Goal: Transaction & Acquisition: Download file/media

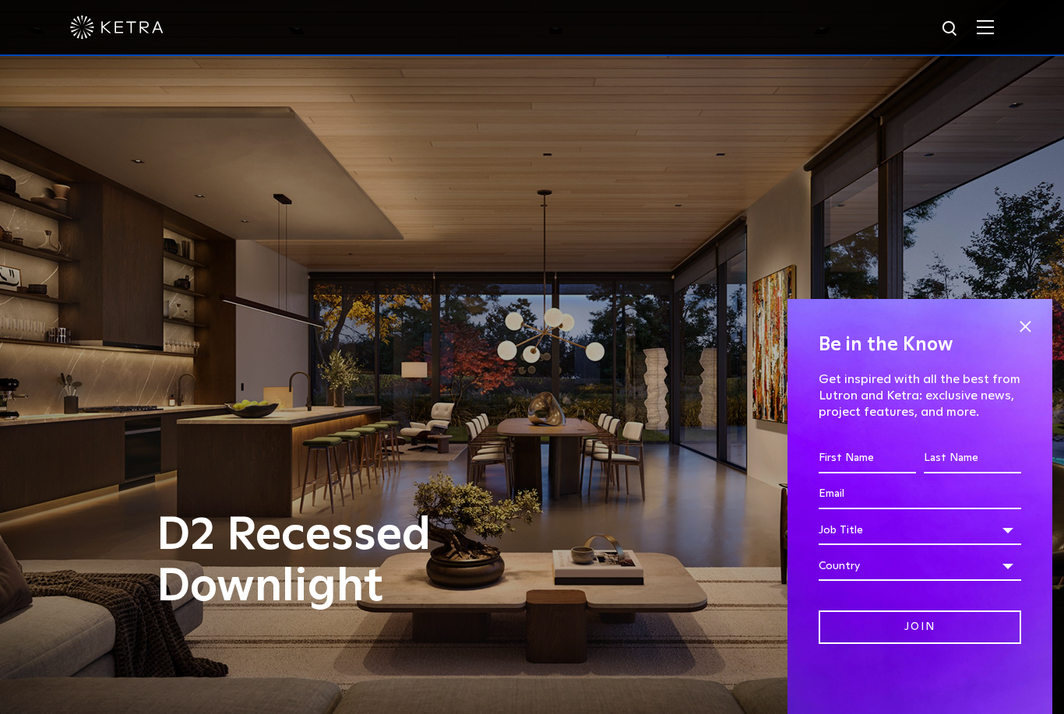
click at [983, 34] on span at bounding box center [984, 27] width 17 height 16
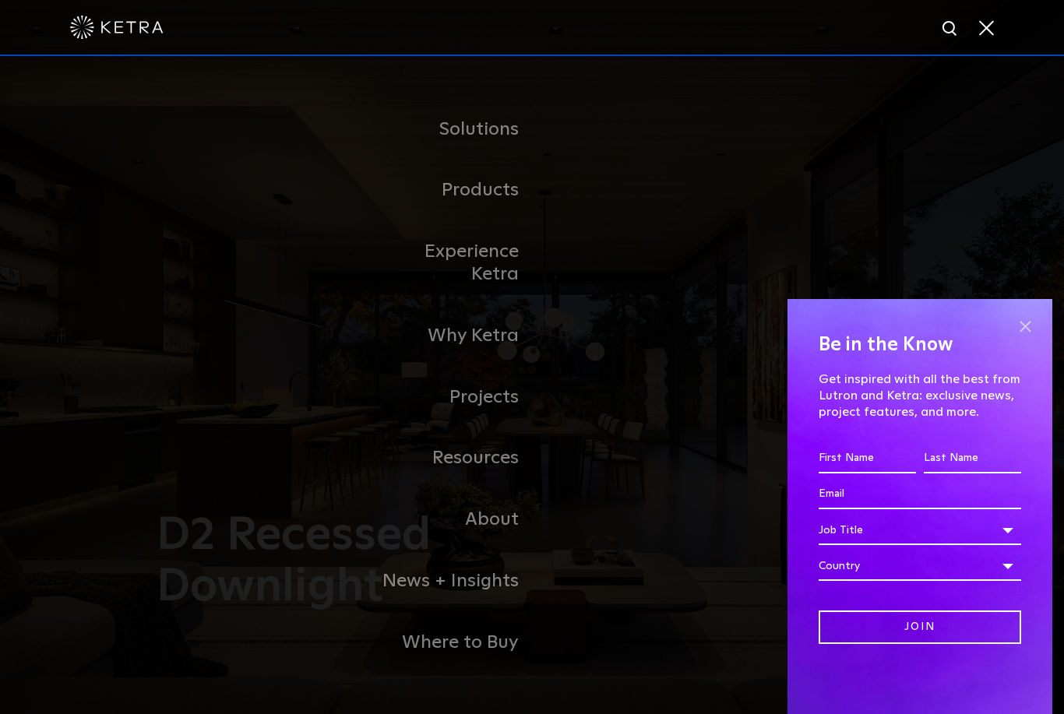
click at [1026, 326] on span at bounding box center [1024, 326] width 23 height 23
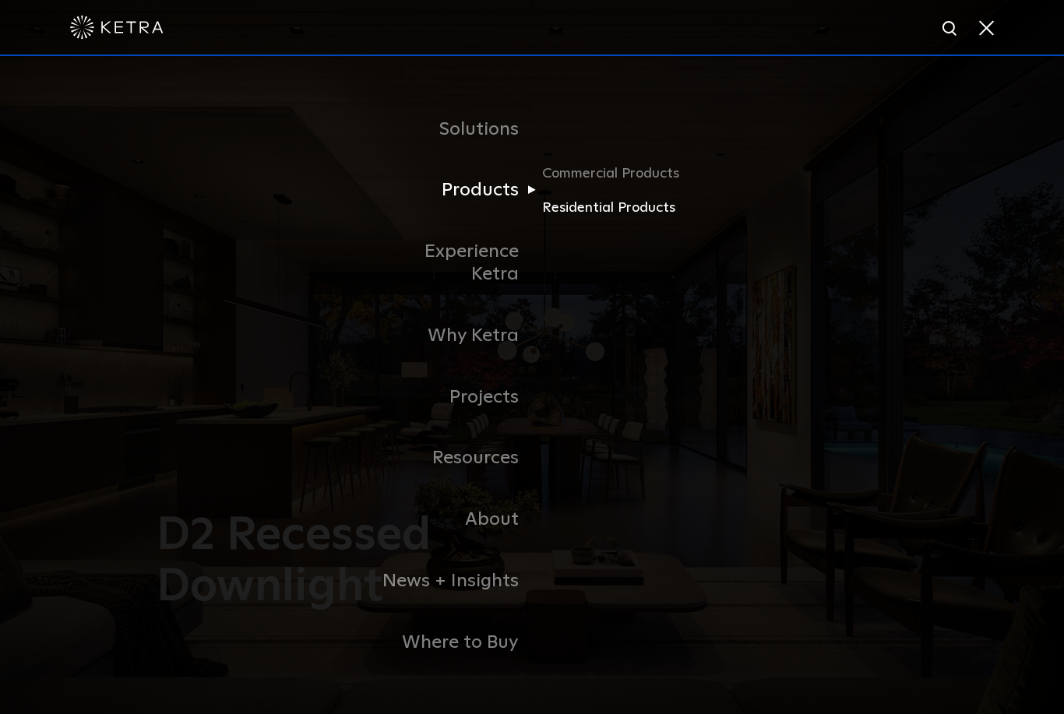
click at [582, 219] on link "Residential Products" at bounding box center [617, 207] width 150 height 23
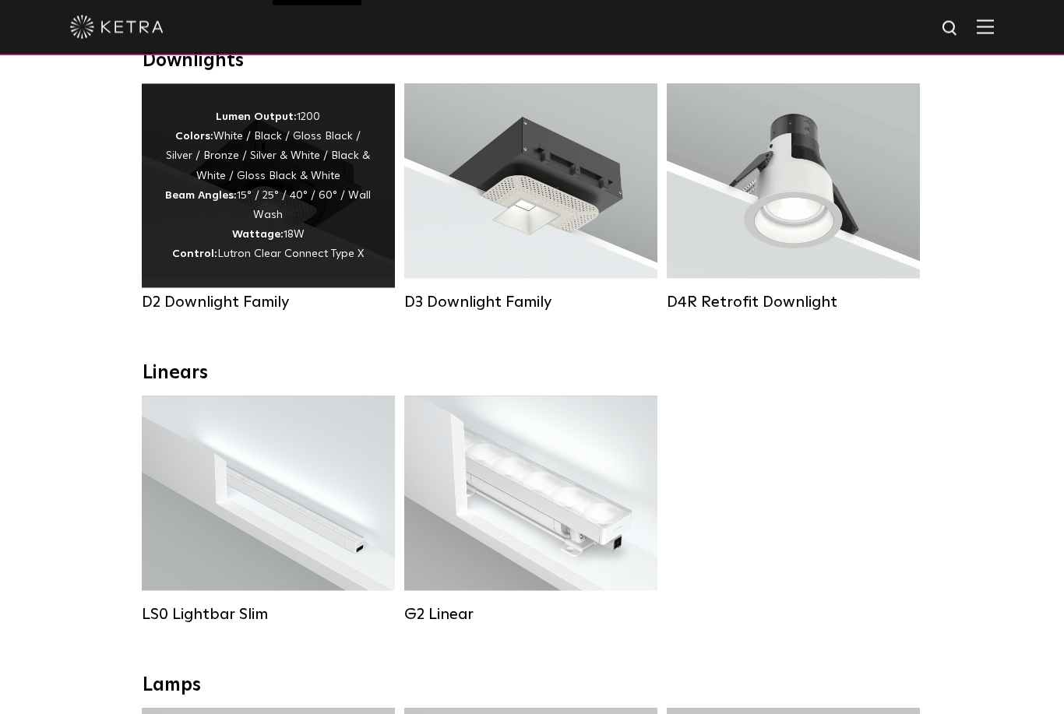
scroll to position [260, 0]
click at [203, 200] on strong "Beam Angles:" at bounding box center [201, 194] width 72 height 11
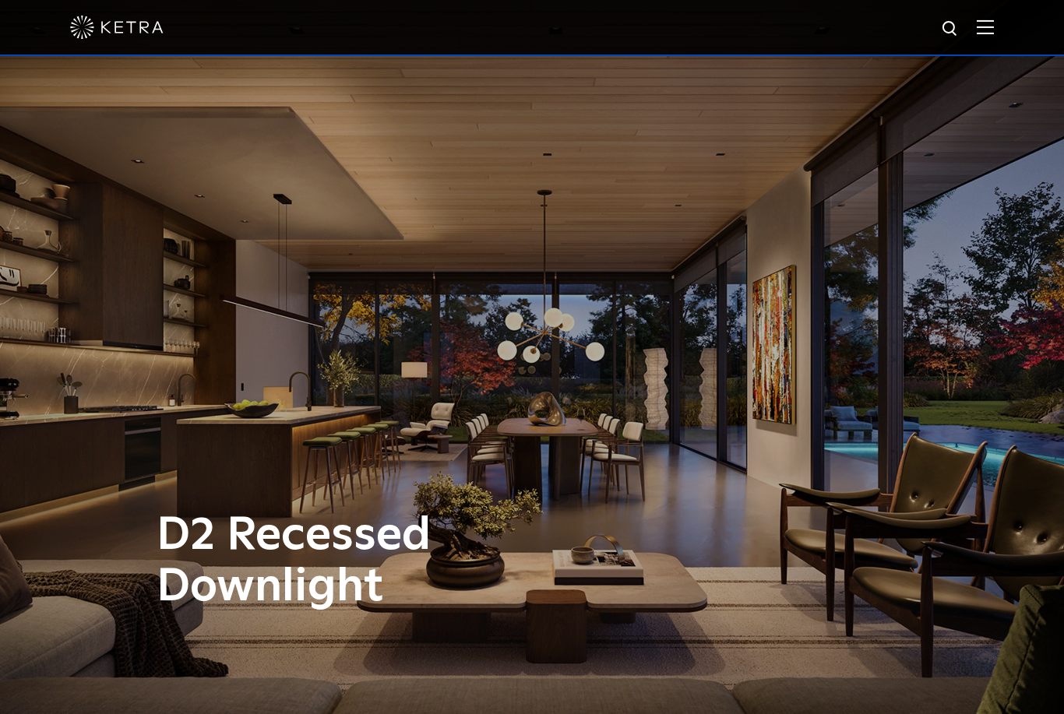
scroll to position [8, 0]
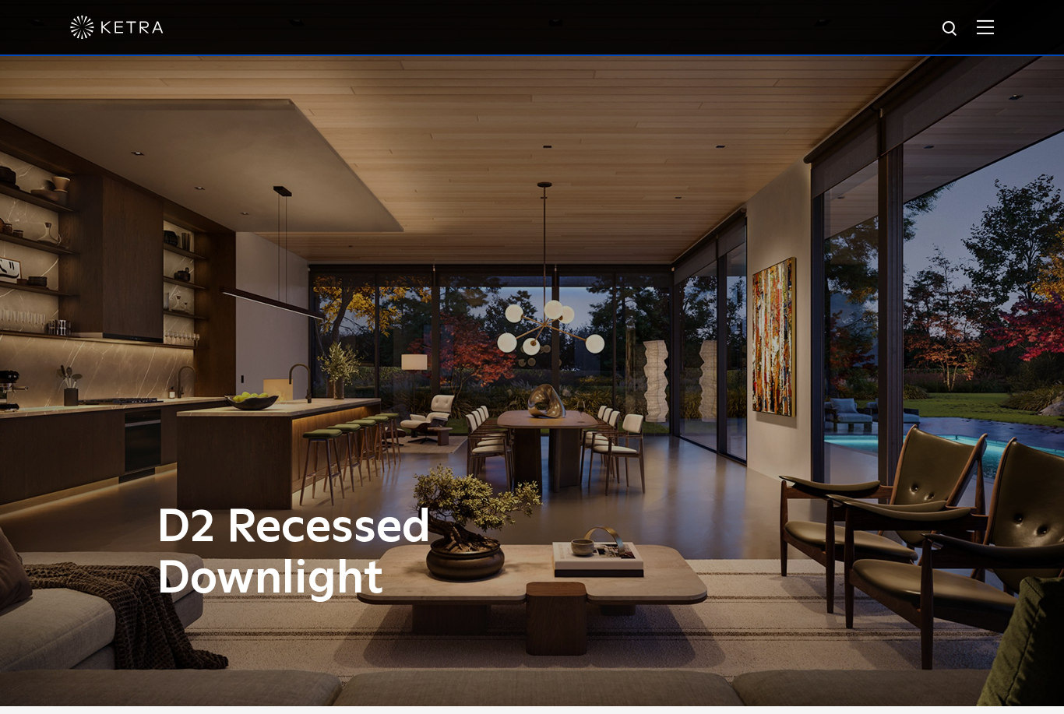
click at [987, 29] on img at bounding box center [984, 26] width 17 height 15
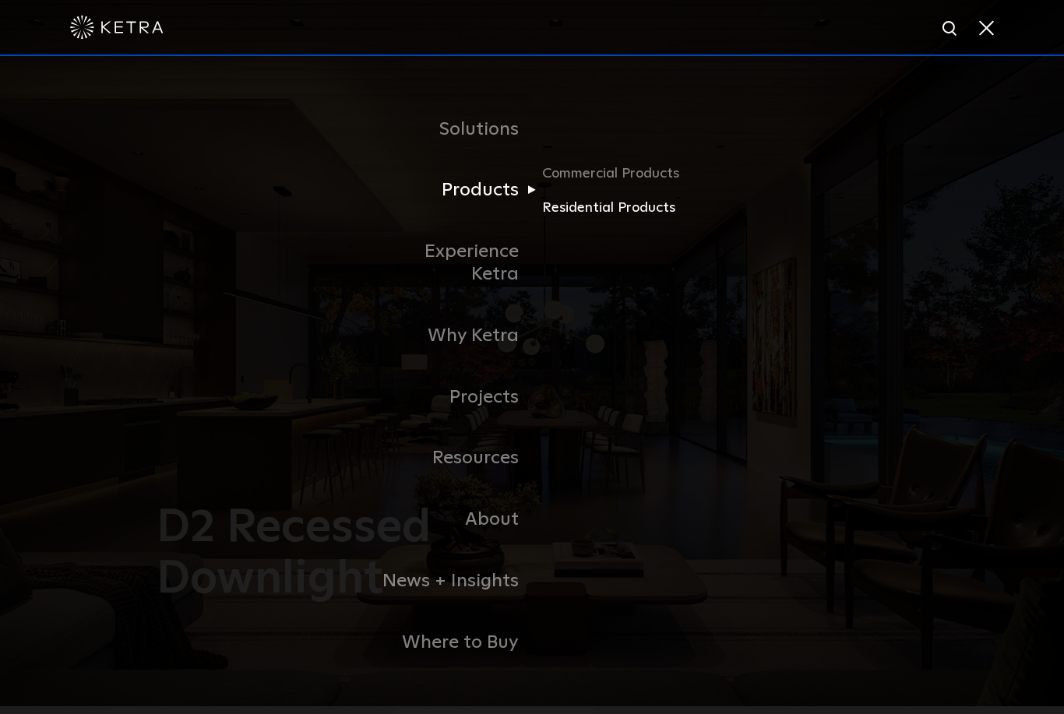
click at [572, 219] on link "Residential Products" at bounding box center [617, 207] width 150 height 23
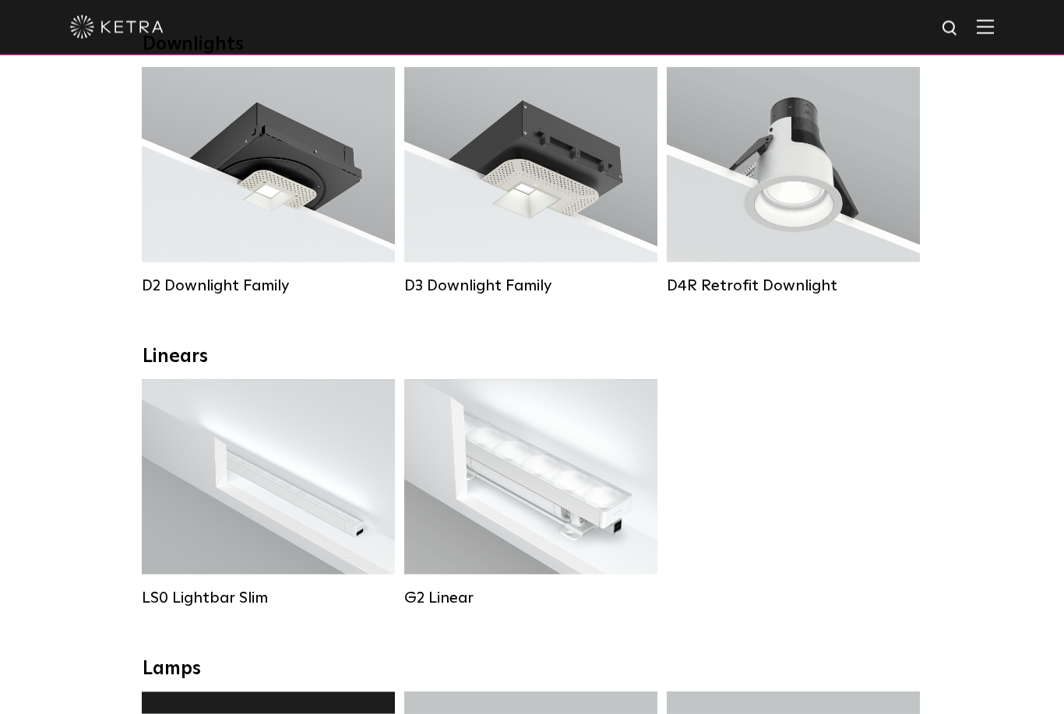
scroll to position [263, 0]
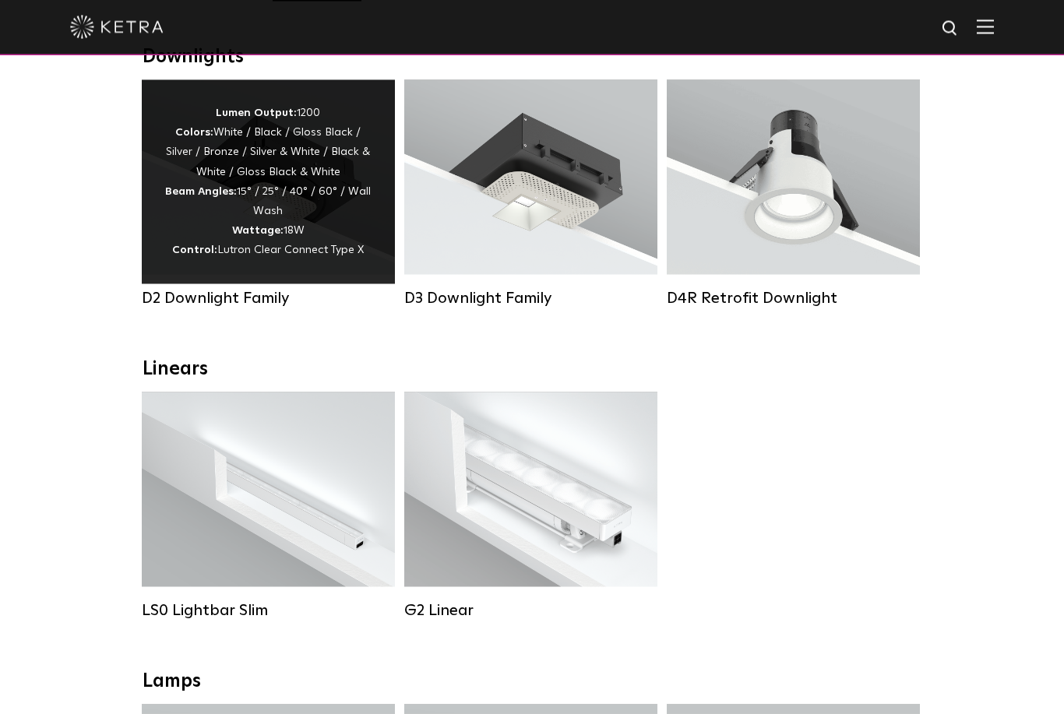
click at [230, 240] on div "Lumen Output: 1200 Colors: White / Black / Gloss Black / Silver / Bronze / Silv…" at bounding box center [268, 182] width 206 height 157
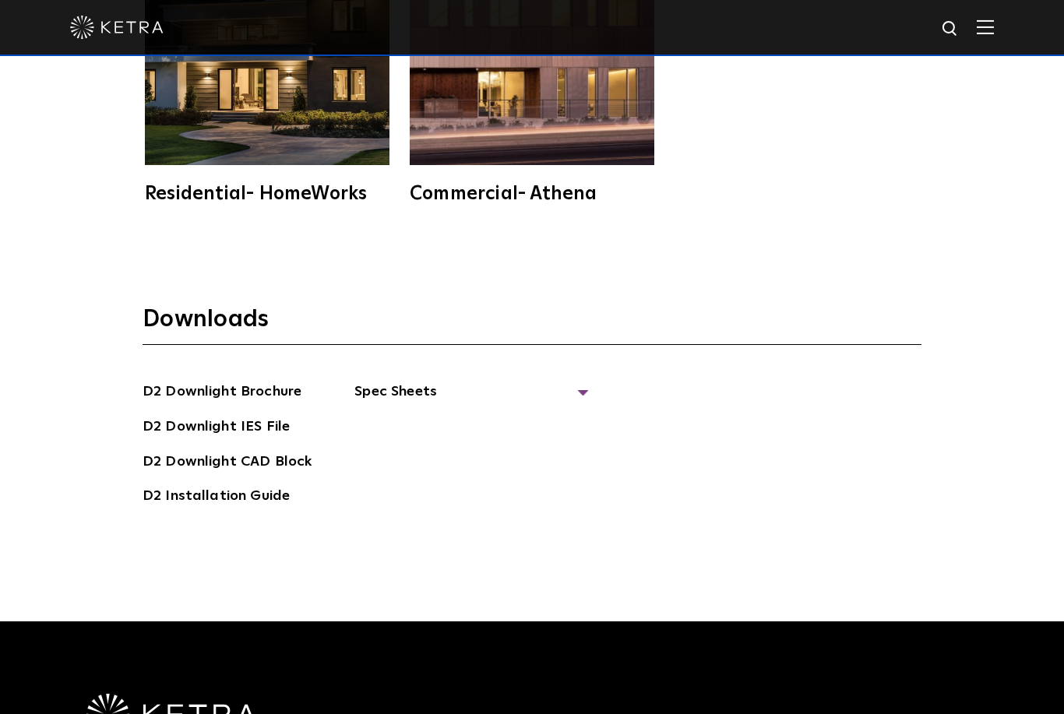
scroll to position [4242, 0]
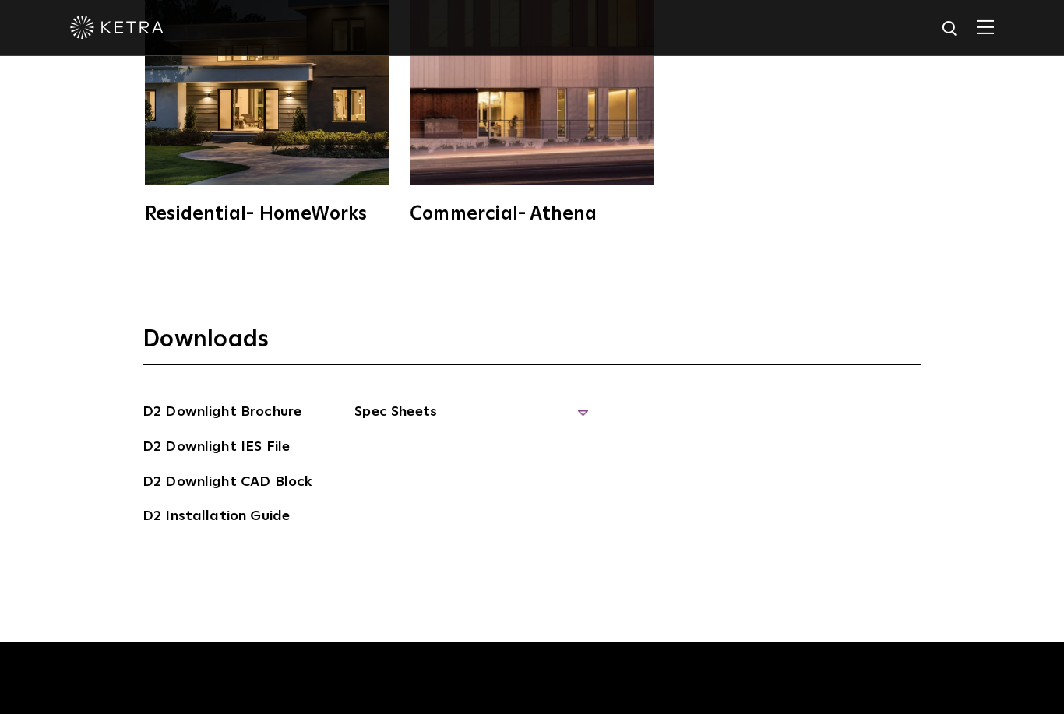
click at [396, 435] on span "Spec Sheets" at bounding box center [471, 418] width 234 height 34
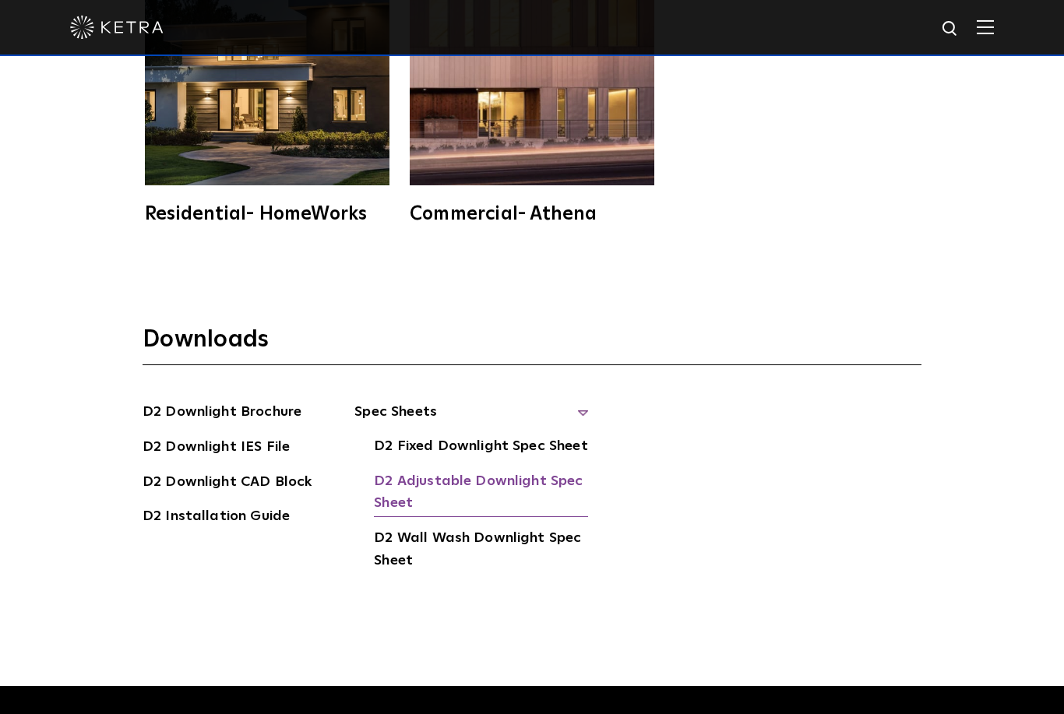
click at [414, 518] on link "D2 Adjustable Downlight Spec Sheet" at bounding box center [481, 493] width 214 height 47
